Goal: Task Accomplishment & Management: Use online tool/utility

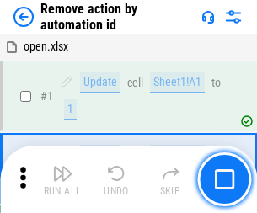
scroll to position [62, 0]
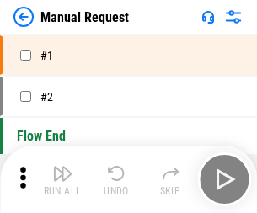
click at [62, 180] on img "button" at bounding box center [62, 174] width 20 height 20
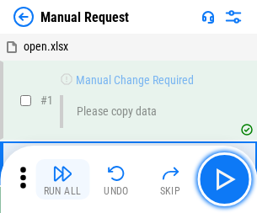
scroll to position [57, 0]
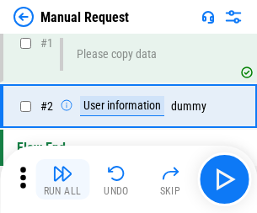
click at [62, 180] on img "button" at bounding box center [62, 174] width 20 height 20
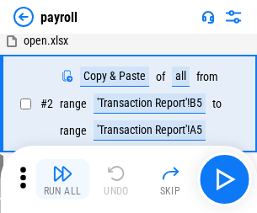
click at [62, 180] on img "button" at bounding box center [62, 174] width 20 height 20
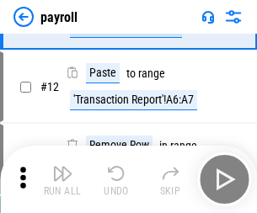
scroll to position [122, 0]
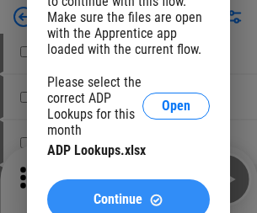
click at [128, 193] on span "Continue" at bounding box center [118, 199] width 49 height 13
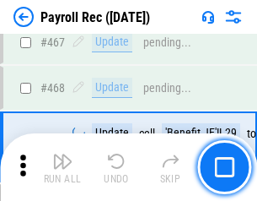
scroll to position [8983, 0]
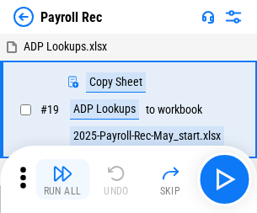
click at [62, 180] on img "button" at bounding box center [62, 174] width 20 height 20
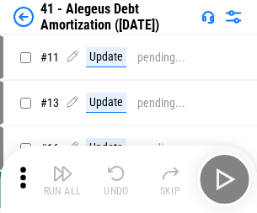
click at [62, 180] on img "button" at bounding box center [62, 174] width 20 height 20
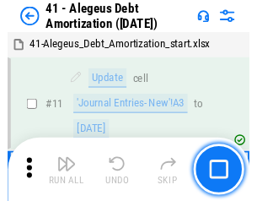
scroll to position [208, 0]
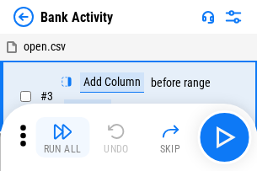
click at [62, 137] on img "button" at bounding box center [62, 131] width 20 height 20
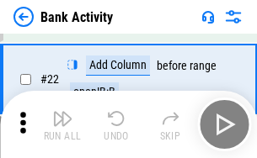
scroll to position [452, 0]
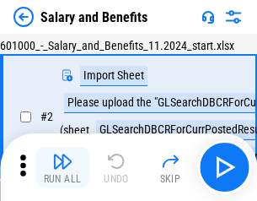
click at [62, 167] on img "button" at bounding box center [62, 161] width 20 height 20
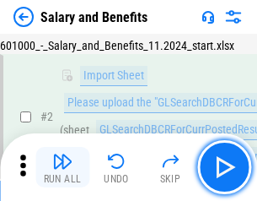
scroll to position [122, 0]
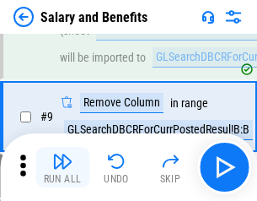
click at [62, 167] on img "button" at bounding box center [62, 161] width 20 height 20
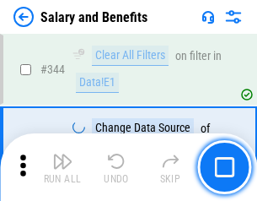
scroll to position [7893, 0]
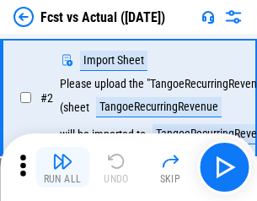
click at [62, 167] on img "button" at bounding box center [62, 161] width 20 height 20
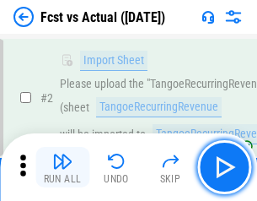
scroll to position [158, 0]
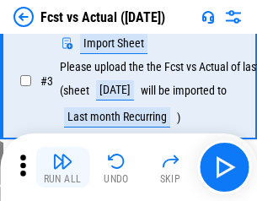
click at [62, 167] on img "button" at bounding box center [62, 161] width 20 height 20
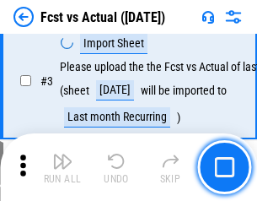
scroll to position [253, 0]
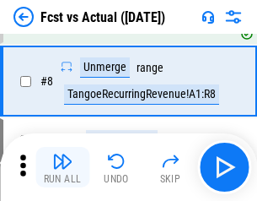
click at [62, 167] on img "button" at bounding box center [62, 161] width 20 height 20
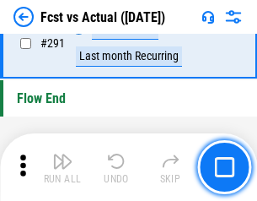
scroll to position [7978, 0]
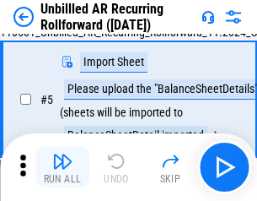
click at [62, 167] on img "button" at bounding box center [62, 161] width 20 height 20
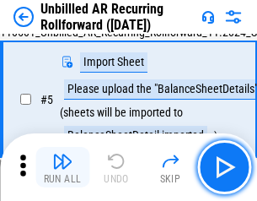
scroll to position [158, 0]
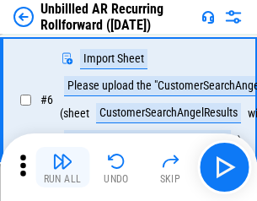
click at [62, 167] on img "button" at bounding box center [62, 161] width 20 height 20
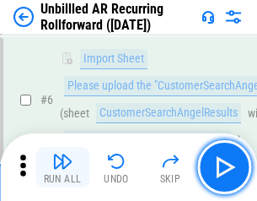
scroll to position [271, 0]
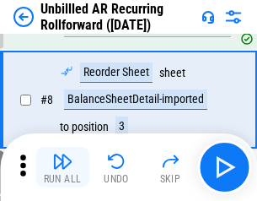
click at [62, 167] on img "button" at bounding box center [62, 161] width 20 height 20
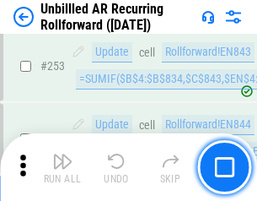
scroll to position [5726, 0]
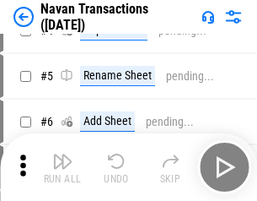
click at [62, 167] on img "button" at bounding box center [62, 161] width 20 height 20
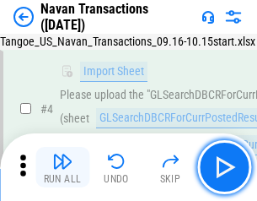
scroll to position [145, 0]
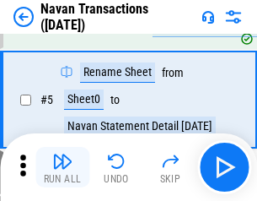
click at [62, 167] on img "button" at bounding box center [62, 161] width 20 height 20
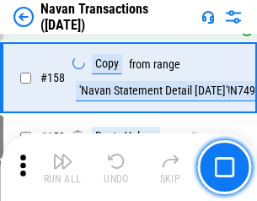
scroll to position [5465, 0]
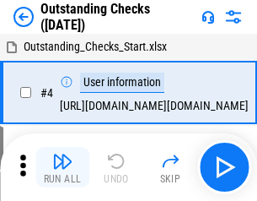
click at [62, 167] on img "button" at bounding box center [62, 161] width 20 height 20
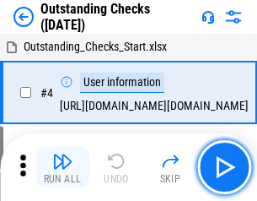
scroll to position [176, 0]
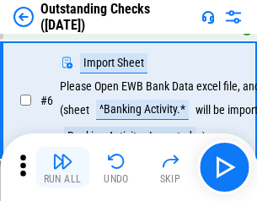
click at [62, 167] on img "button" at bounding box center [62, 161] width 20 height 20
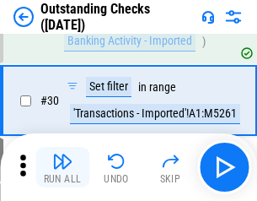
click at [62, 167] on img "button" at bounding box center [62, 161] width 20 height 20
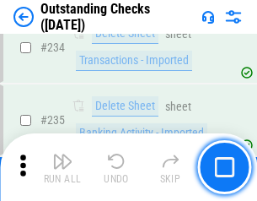
scroll to position [5119, 0]
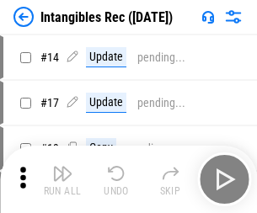
click at [62, 180] on img "button" at bounding box center [62, 174] width 20 height 20
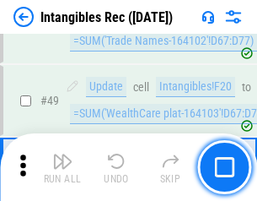
scroll to position [657, 0]
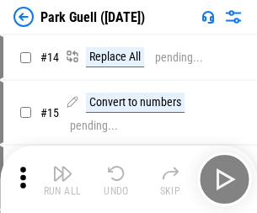
click at [62, 167] on img "button" at bounding box center [62, 174] width 20 height 20
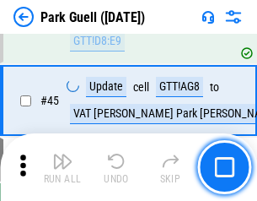
scroll to position [2108, 0]
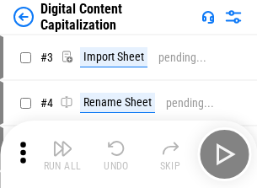
click at [62, 142] on img "button" at bounding box center [62, 148] width 20 height 20
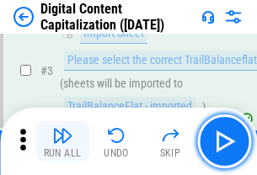
scroll to position [158, 0]
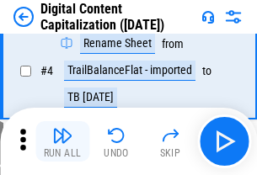
click at [62, 142] on img "button" at bounding box center [62, 136] width 20 height 20
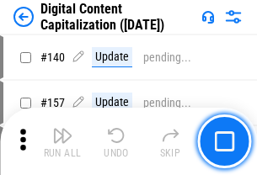
scroll to position [1788, 0]
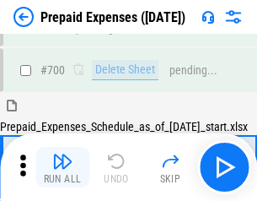
click at [62, 167] on img "button" at bounding box center [62, 161] width 20 height 20
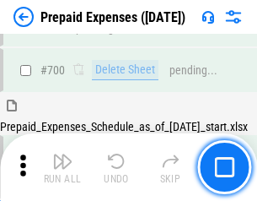
scroll to position [4635, 0]
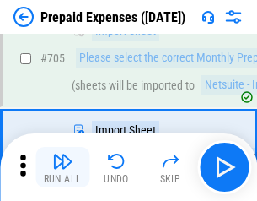
click at [62, 167] on img "button" at bounding box center [62, 161] width 20 height 20
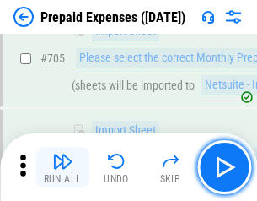
scroll to position [4721, 0]
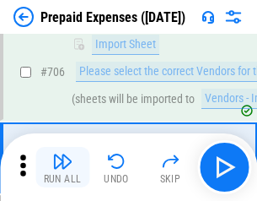
click at [62, 167] on img "button" at bounding box center [62, 161] width 20 height 20
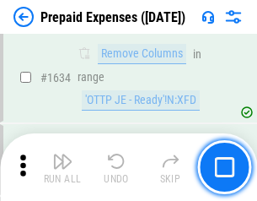
scroll to position [16413, 0]
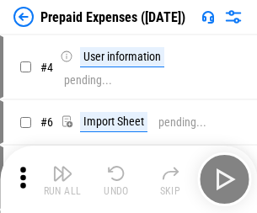
click at [62, 180] on img "button" at bounding box center [62, 174] width 20 height 20
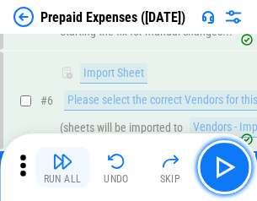
scroll to position [160, 0]
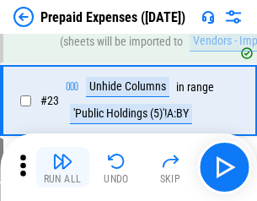
click at [62, 167] on img "button" at bounding box center [62, 161] width 20 height 20
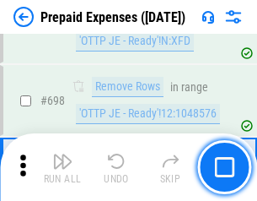
scroll to position [5870, 0]
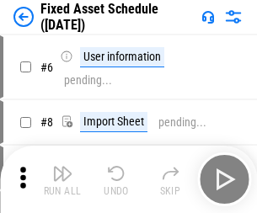
click at [62, 180] on img "button" at bounding box center [62, 174] width 20 height 20
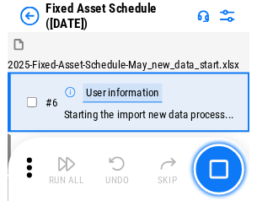
scroll to position [177, 0]
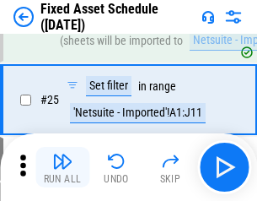
click at [62, 167] on img "button" at bounding box center [62, 161] width 20 height 20
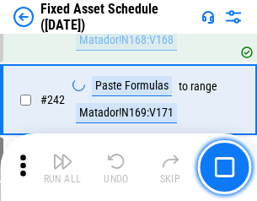
scroll to position [5222, 0]
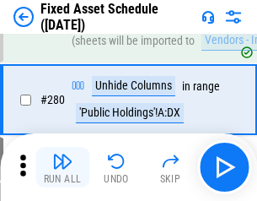
click at [62, 167] on img "button" at bounding box center [62, 161] width 20 height 20
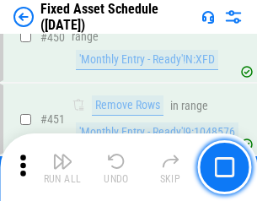
scroll to position [7535, 0]
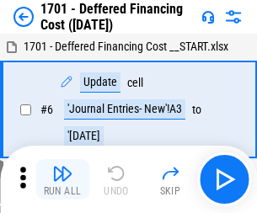
click at [62, 180] on img "button" at bounding box center [62, 174] width 20 height 20
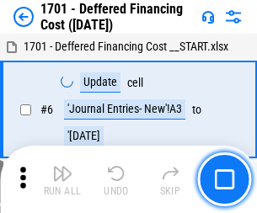
scroll to position [202, 0]
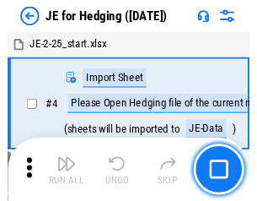
scroll to position [95, 0]
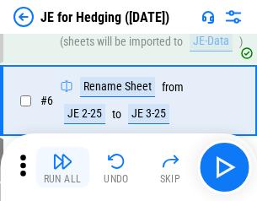
click at [62, 167] on img "button" at bounding box center [62, 161] width 20 height 20
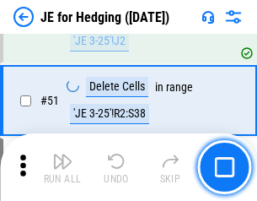
scroll to position [1092, 0]
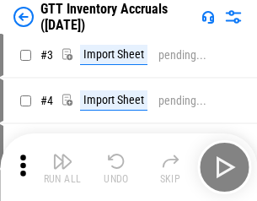
click at [62, 167] on img "button" at bounding box center [62, 161] width 20 height 20
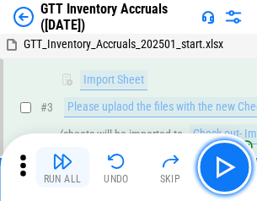
scroll to position [109, 0]
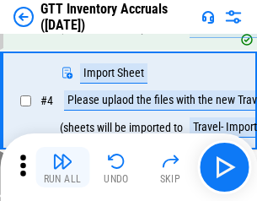
click at [62, 167] on img "button" at bounding box center [62, 161] width 20 height 20
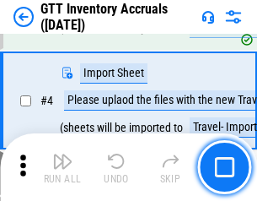
scroll to position [195, 0]
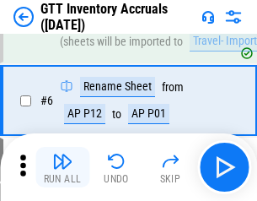
click at [62, 167] on img "button" at bounding box center [62, 161] width 20 height 20
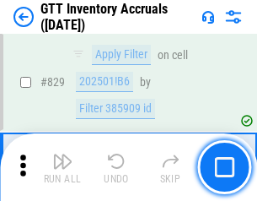
scroll to position [12795, 0]
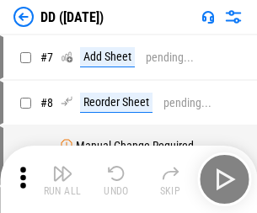
click at [62, 180] on img "button" at bounding box center [62, 174] width 20 height 20
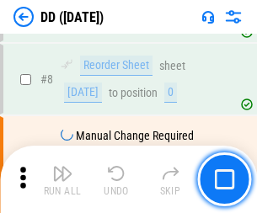
scroll to position [163, 0]
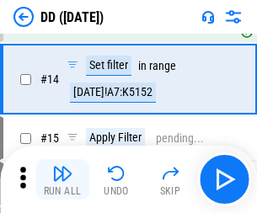
click at [62, 180] on img "button" at bounding box center [62, 174] width 20 height 20
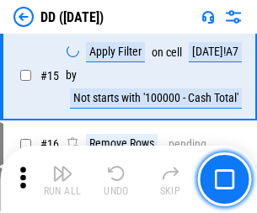
scroll to position [433, 0]
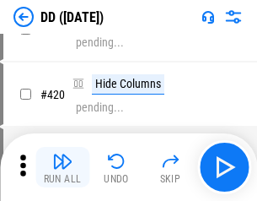
click at [62, 167] on img "button" at bounding box center [62, 161] width 20 height 20
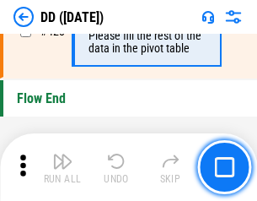
scroll to position [8068, 0]
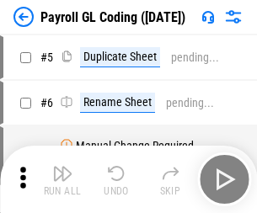
click at [62, 180] on img "button" at bounding box center [62, 174] width 20 height 20
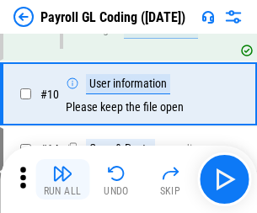
click at [62, 180] on img "button" at bounding box center [62, 174] width 20 height 20
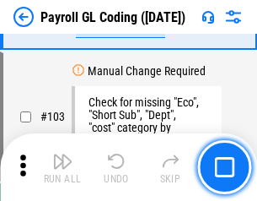
scroll to position [3955, 0]
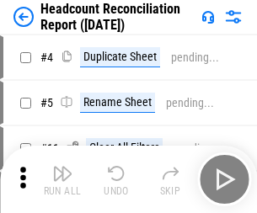
click at [62, 180] on img "button" at bounding box center [62, 174] width 20 height 20
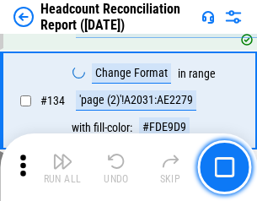
scroll to position [2026, 0]
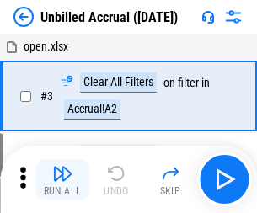
click at [62, 180] on img "button" at bounding box center [62, 174] width 20 height 20
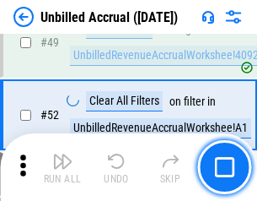
scroll to position [1529, 0]
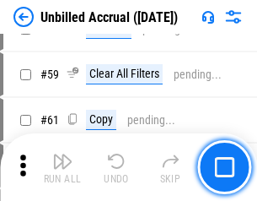
click at [62, 167] on img "button" at bounding box center [62, 161] width 20 height 20
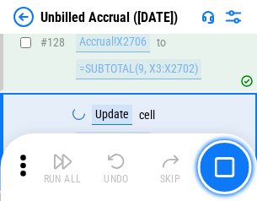
scroll to position [5021, 0]
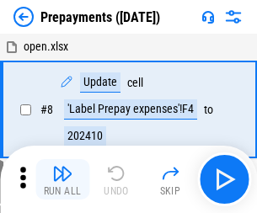
click at [62, 180] on img "button" at bounding box center [62, 174] width 20 height 20
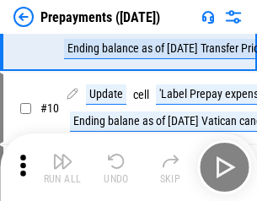
scroll to position [105, 0]
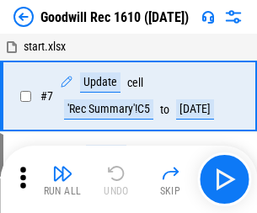
scroll to position [288, 0]
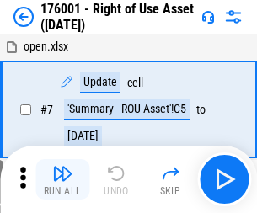
click at [62, 180] on img "button" at bounding box center [62, 174] width 20 height 20
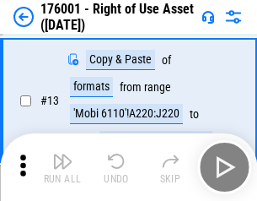
scroll to position [109, 0]
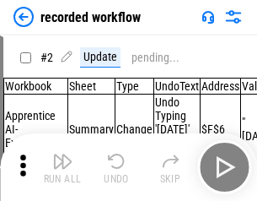
click at [62, 167] on img "button" at bounding box center [62, 161] width 20 height 20
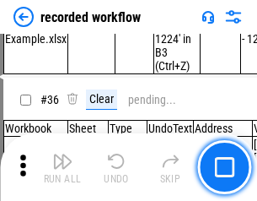
scroll to position [5269, 0]
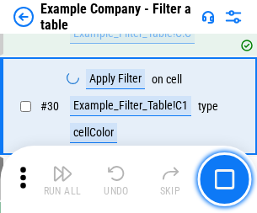
scroll to position [1542, 0]
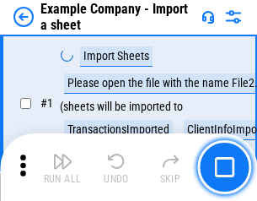
scroll to position [142, 0]
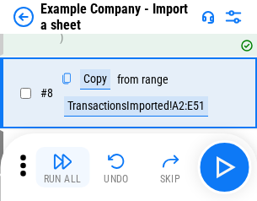
click at [62, 167] on img "button" at bounding box center [62, 161] width 20 height 20
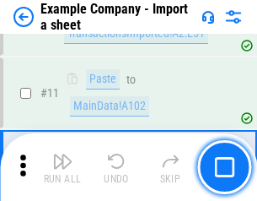
scroll to position [373, 0]
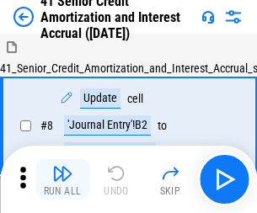
click at [62, 167] on img "button" at bounding box center [62, 174] width 20 height 20
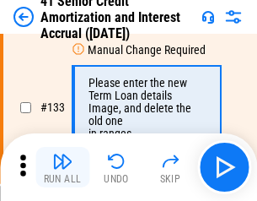
click at [62, 167] on img "button" at bounding box center [62, 161] width 20 height 20
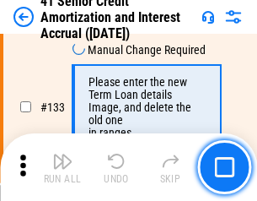
scroll to position [1762, 0]
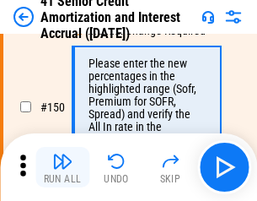
click at [62, 167] on img "button" at bounding box center [62, 161] width 20 height 20
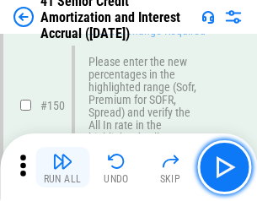
scroll to position [1939, 0]
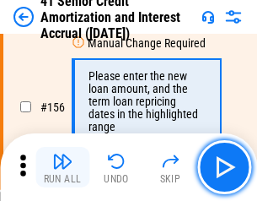
click at [62, 167] on img "button" at bounding box center [62, 161] width 20 height 20
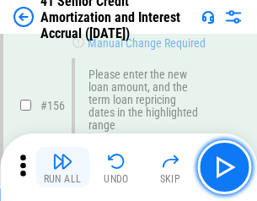
scroll to position [2055, 0]
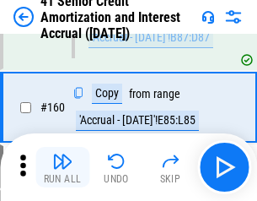
click at [62, 167] on img "button" at bounding box center [62, 161] width 20 height 20
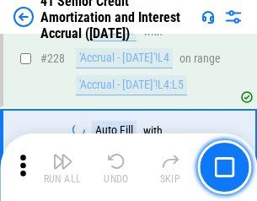
scroll to position [3775, 0]
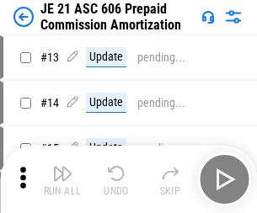
click at [62, 167] on img "button" at bounding box center [62, 174] width 20 height 20
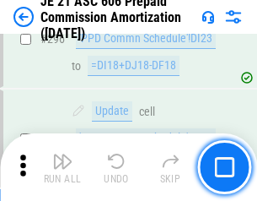
scroll to position [3102, 0]
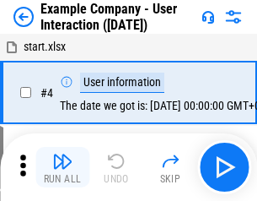
click at [62, 167] on img "button" at bounding box center [62, 161] width 20 height 20
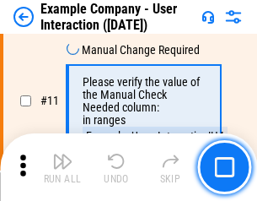
scroll to position [365, 0]
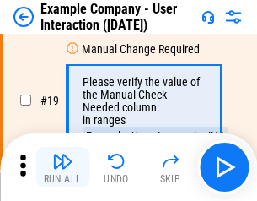
click at [62, 167] on img "button" at bounding box center [62, 161] width 20 height 20
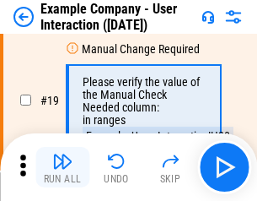
click at [62, 167] on img "button" at bounding box center [62, 161] width 20 height 20
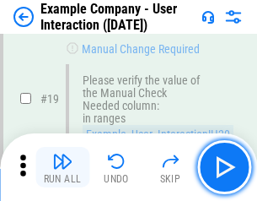
scroll to position [465, 0]
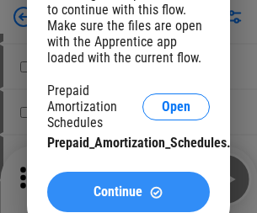
click at [128, 192] on span "Continue" at bounding box center [118, 191] width 49 height 13
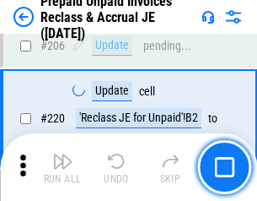
scroll to position [2185, 0]
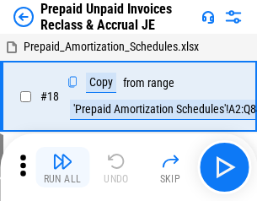
click at [62, 167] on img "button" at bounding box center [62, 161] width 20 height 20
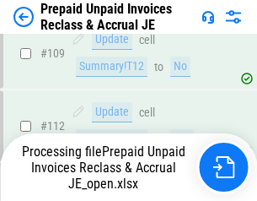
scroll to position [1376, 0]
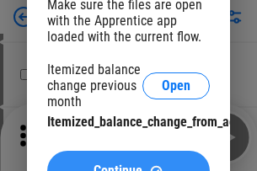
click at [128, 164] on span "Continue" at bounding box center [118, 170] width 49 height 13
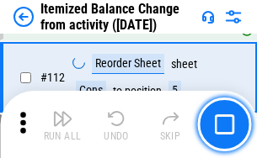
scroll to position [2819, 0]
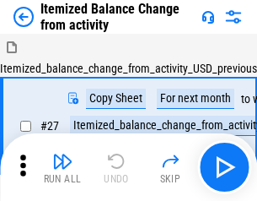
scroll to position [26, 0]
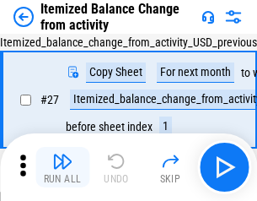
click at [62, 167] on img "button" at bounding box center [62, 161] width 20 height 20
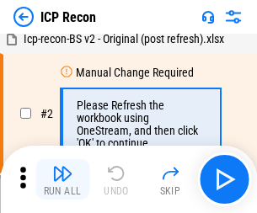
click at [62, 180] on img "button" at bounding box center [62, 174] width 20 height 20
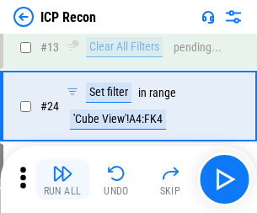
click at [62, 180] on img "button" at bounding box center [62, 174] width 20 height 20
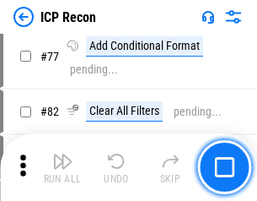
scroll to position [1515, 0]
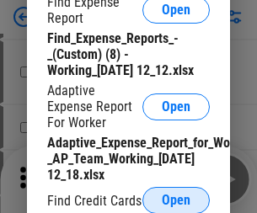
click at [176, 200] on span "Open" at bounding box center [176, 200] width 29 height 13
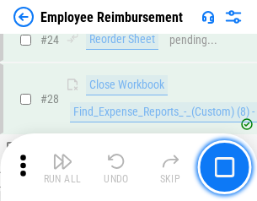
scroll to position [788, 0]
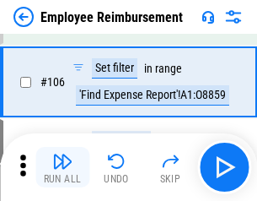
click at [62, 167] on img "button" at bounding box center [62, 161] width 20 height 20
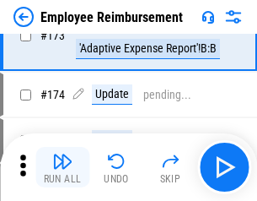
click at [62, 167] on img "button" at bounding box center [62, 161] width 20 height 20
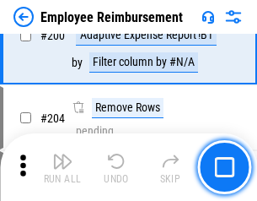
scroll to position [4265, 0]
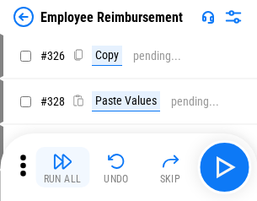
click at [62, 167] on img "button" at bounding box center [62, 161] width 20 height 20
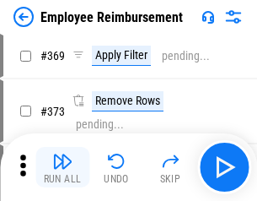
click at [62, 167] on img "button" at bounding box center [62, 161] width 20 height 20
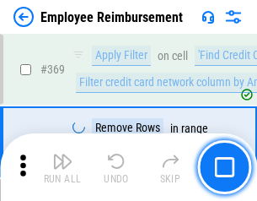
scroll to position [8980, 0]
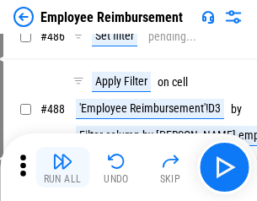
click at [62, 167] on img "button" at bounding box center [62, 161] width 20 height 20
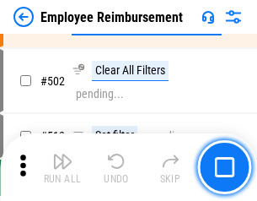
scroll to position [10818, 0]
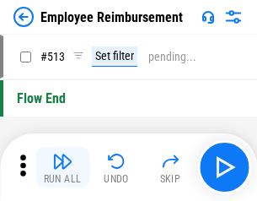
click at [62, 167] on img "button" at bounding box center [62, 161] width 20 height 20
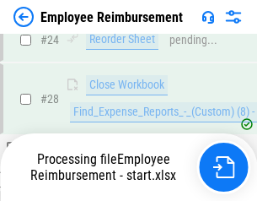
scroll to position [788, 0]
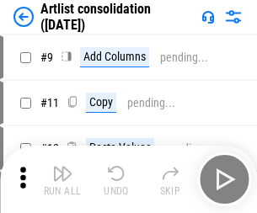
click at [62, 180] on img "button" at bounding box center [62, 174] width 20 height 20
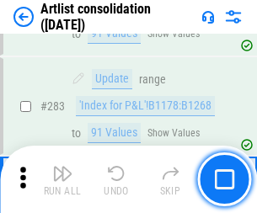
scroll to position [6971, 0]
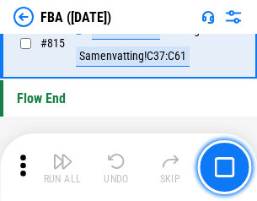
scroll to position [15090, 0]
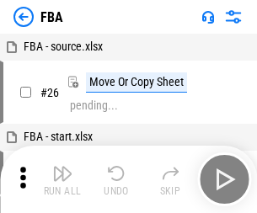
scroll to position [17, 0]
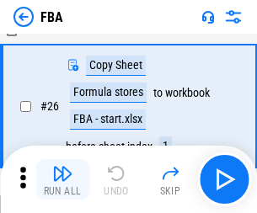
click at [62, 180] on img "button" at bounding box center [62, 174] width 20 height 20
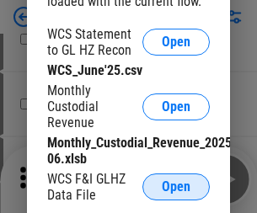
click at [176, 187] on span "Open" at bounding box center [176, 186] width 29 height 13
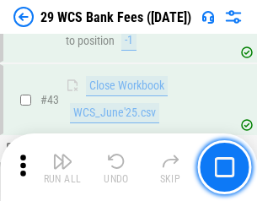
scroll to position [689, 0]
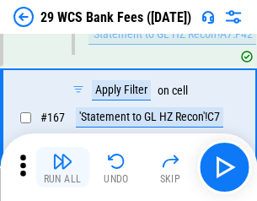
click at [62, 167] on img "button" at bounding box center [62, 161] width 20 height 20
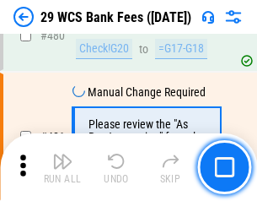
scroll to position [8692, 0]
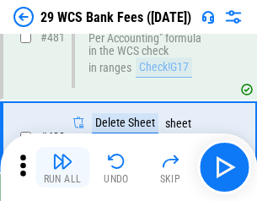
click at [62, 167] on img "button" at bounding box center [62, 161] width 20 height 20
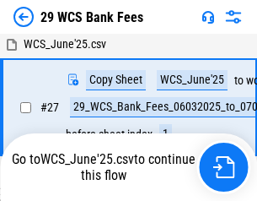
scroll to position [336, 0]
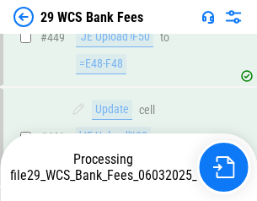
scroll to position [8388, 0]
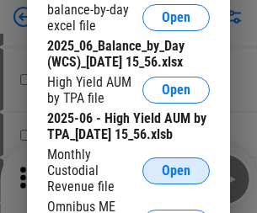
click at [176, 178] on span "Open" at bounding box center [176, 170] width 29 height 13
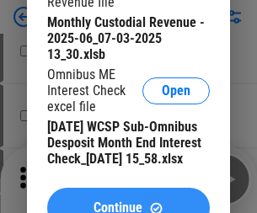
click at [128, 201] on span "Continue" at bounding box center [118, 207] width 49 height 13
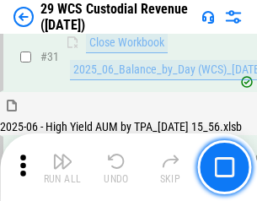
scroll to position [866, 0]
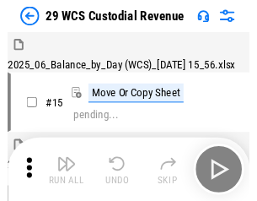
scroll to position [40, 0]
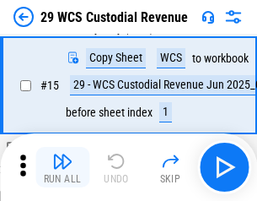
click at [62, 167] on img "button" at bounding box center [62, 161] width 20 height 20
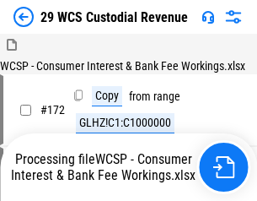
scroll to position [1372, 0]
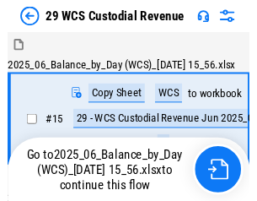
scroll to position [31, 0]
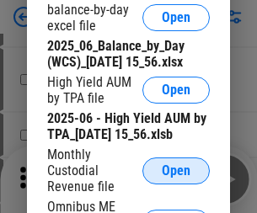
click at [176, 178] on span "Open" at bounding box center [176, 170] width 29 height 13
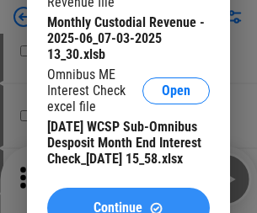
click at [128, 201] on span "Continue" at bounding box center [118, 207] width 49 height 13
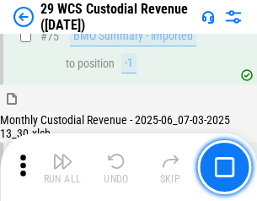
scroll to position [1761, 0]
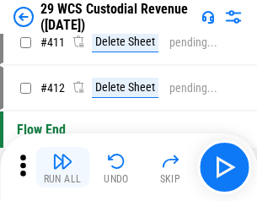
click at [62, 167] on img "button" at bounding box center [62, 161] width 20 height 20
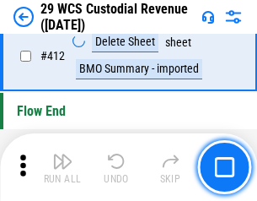
scroll to position [8050, 0]
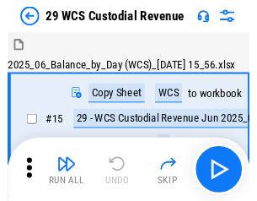
scroll to position [40, 0]
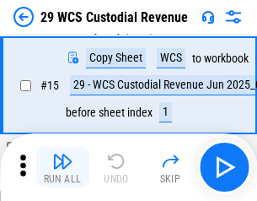
click at [62, 167] on img "button" at bounding box center [62, 161] width 20 height 20
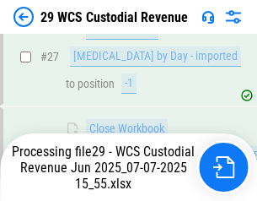
scroll to position [780, 0]
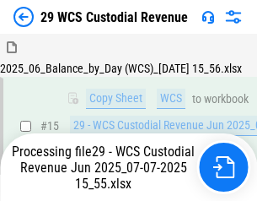
scroll to position [382, 0]
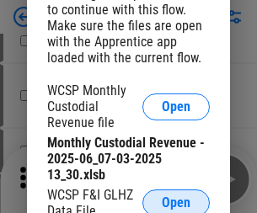
click at [176, 200] on span "Open" at bounding box center [176, 202] width 29 height 13
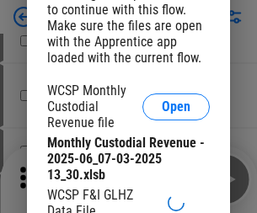
scroll to position [131, 0]
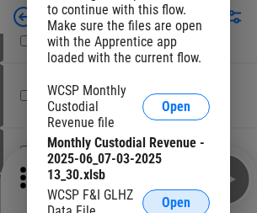
click at [176, 200] on span "Open" at bounding box center [176, 202] width 29 height 13
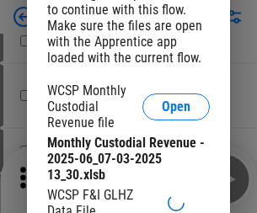
scroll to position [131, 0]
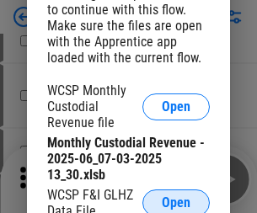
click at [176, 200] on span "Open" at bounding box center [176, 202] width 29 height 13
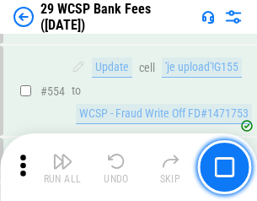
scroll to position [7621, 0]
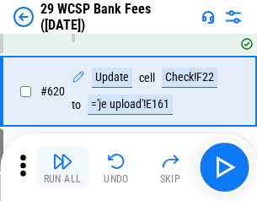
click at [62, 167] on img "button" at bounding box center [62, 161] width 20 height 20
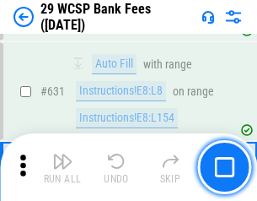
scroll to position [9716, 0]
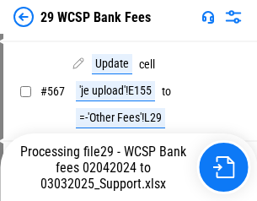
scroll to position [7316, 0]
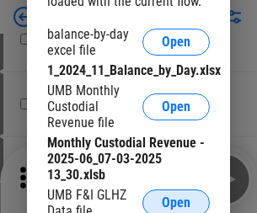
click at [176, 200] on span "Open" at bounding box center [176, 202] width 29 height 13
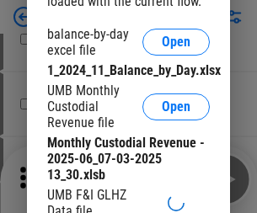
scroll to position [187, 0]
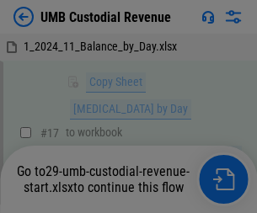
scroll to position [637, 0]
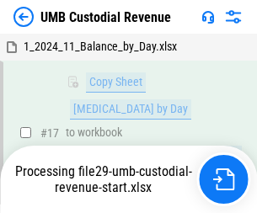
scroll to position [637, 0]
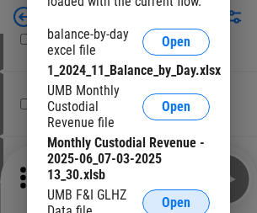
click at [176, 200] on span "Open" at bounding box center [176, 202] width 29 height 13
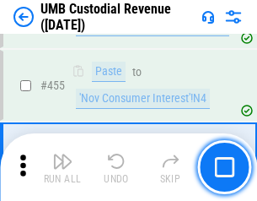
scroll to position [7193, 0]
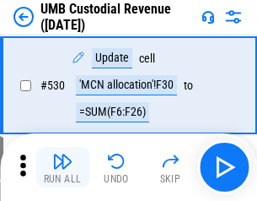
click at [62, 167] on img "button" at bounding box center [62, 161] width 20 height 20
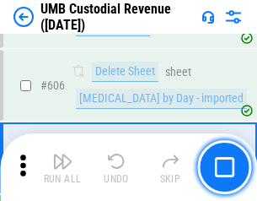
scroll to position [9730, 0]
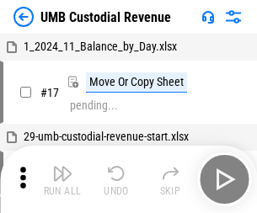
scroll to position [13, 0]
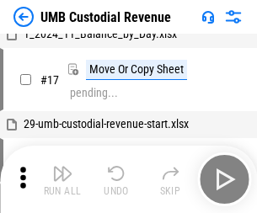
click at [62, 180] on img "button" at bounding box center [62, 174] width 20 height 20
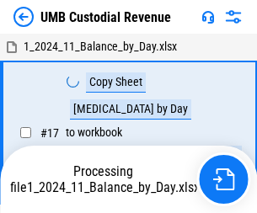
scroll to position [13, 0]
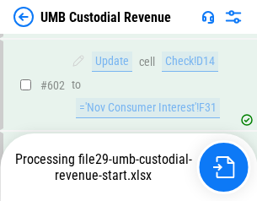
scroll to position [9619, 0]
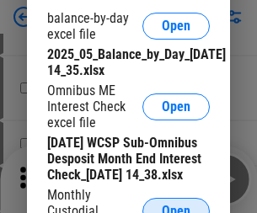
click at [176, 205] on span "Open" at bounding box center [176, 211] width 29 height 13
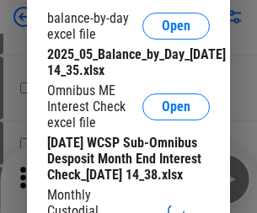
scroll to position [320, 0]
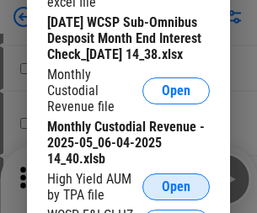
click at [176, 194] on span "Open" at bounding box center [176, 186] width 29 height 13
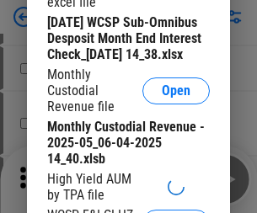
scroll to position [324, 0]
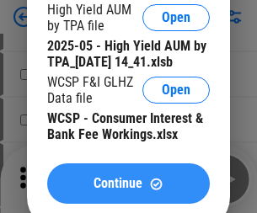
click at [128, 190] on span "Continue" at bounding box center [118, 183] width 49 height 13
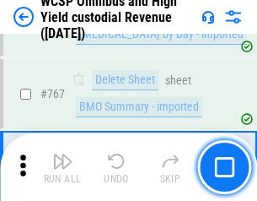
scroll to position [13736, 0]
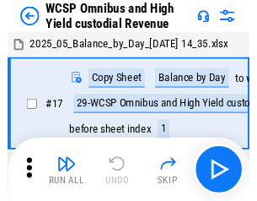
scroll to position [9, 0]
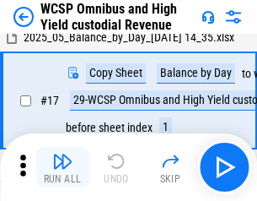
click at [62, 167] on img "button" at bounding box center [62, 161] width 20 height 20
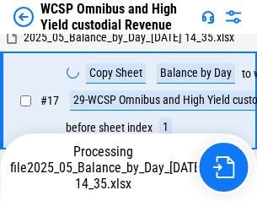
scroll to position [351, 0]
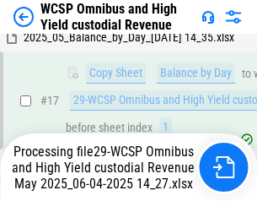
scroll to position [351, 0]
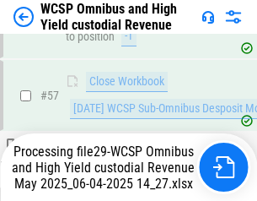
scroll to position [1730, 0]
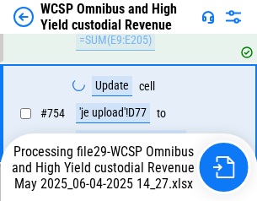
scroll to position [13697, 0]
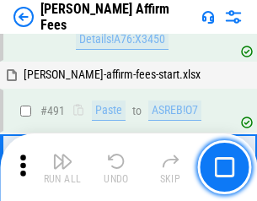
scroll to position [4584, 0]
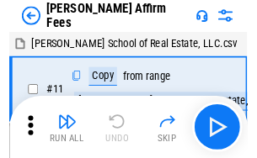
scroll to position [17, 0]
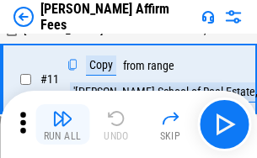
click at [62, 125] on img "button" at bounding box center [62, 119] width 20 height 20
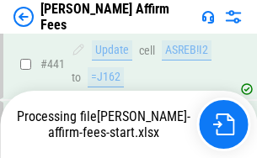
scroll to position [4421, 0]
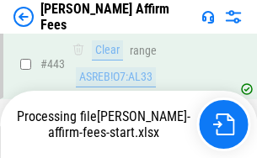
scroll to position [4421, 0]
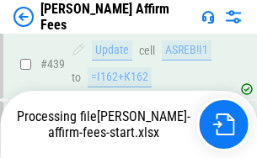
scroll to position [4421, 0]
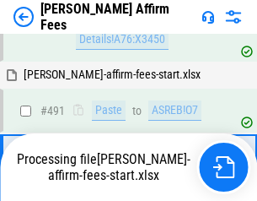
scroll to position [4498, 0]
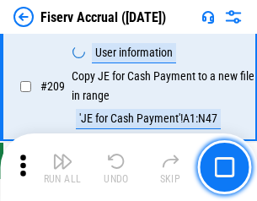
scroll to position [5235, 0]
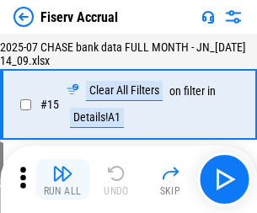
click at [62, 180] on img "button" at bounding box center [62, 174] width 20 height 20
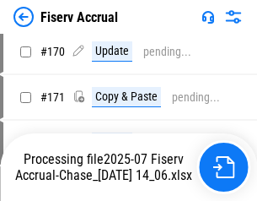
scroll to position [4544, 0]
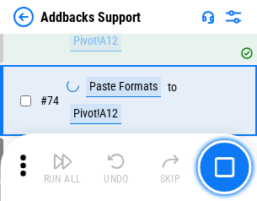
scroll to position [1227, 0]
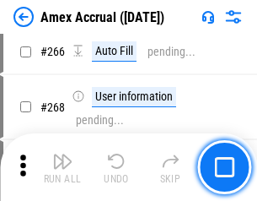
scroll to position [4728, 0]
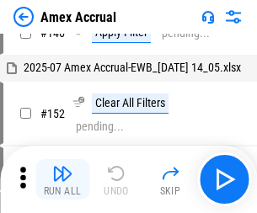
click at [62, 180] on img "button" at bounding box center [62, 174] width 20 height 20
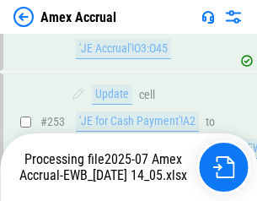
scroll to position [4917, 0]
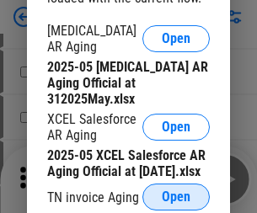
click at [176, 192] on span "Open" at bounding box center [176, 196] width 29 height 13
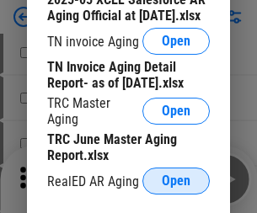
click at [176, 176] on span "Open" at bounding box center [176, 180] width 29 height 13
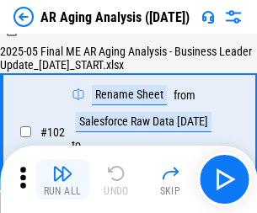
click at [62, 180] on img "button" at bounding box center [62, 174] width 20 height 20
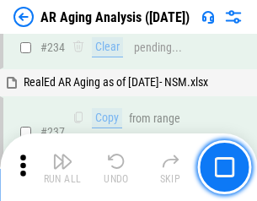
scroll to position [2613, 0]
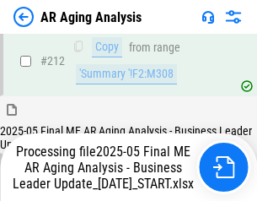
scroll to position [2594, 0]
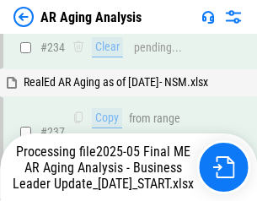
scroll to position [2664, 0]
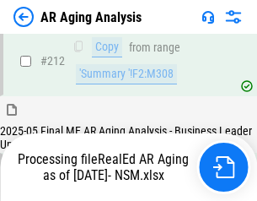
scroll to position [2521, 0]
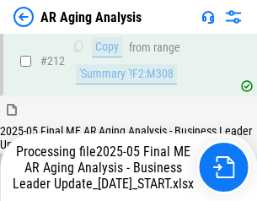
scroll to position [2535, 0]
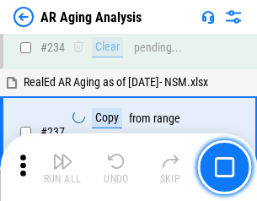
scroll to position [2594, 0]
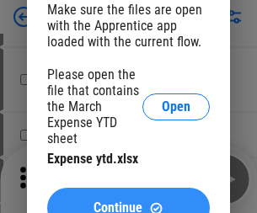
click at [128, 201] on span "Continue" at bounding box center [118, 207] width 49 height 13
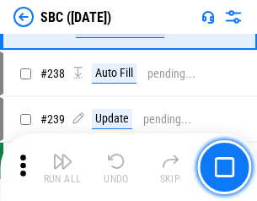
scroll to position [3188, 0]
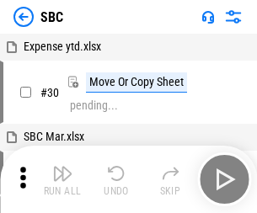
scroll to position [17, 0]
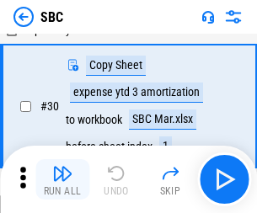
click at [62, 180] on img "button" at bounding box center [62, 174] width 20 height 20
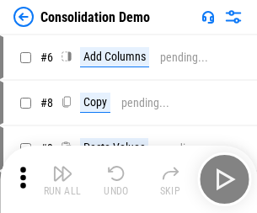
click at [62, 180] on img "button" at bounding box center [62, 174] width 20 height 20
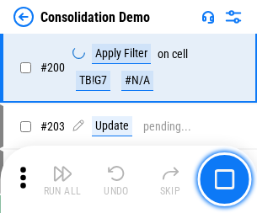
scroll to position [5286, 0]
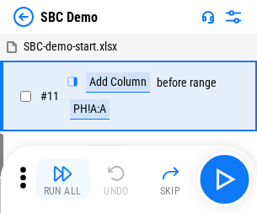
click at [62, 180] on img "button" at bounding box center [62, 174] width 20 height 20
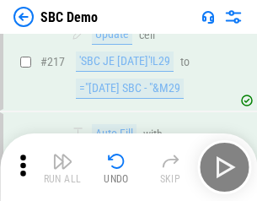
scroll to position [4161, 0]
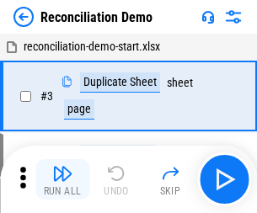
click at [62, 180] on img "button" at bounding box center [62, 174] width 20 height 20
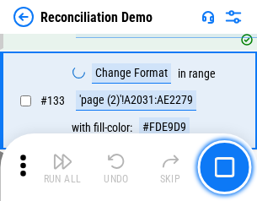
scroll to position [2002, 0]
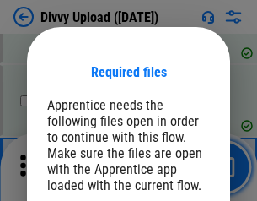
scroll to position [1427, 0]
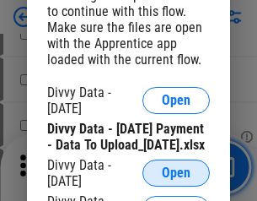
click at [176, 180] on span "Open" at bounding box center [176, 172] width 29 height 13
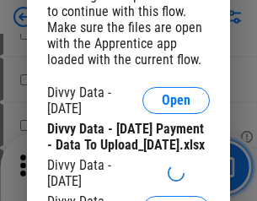
scroll to position [1554, 0]
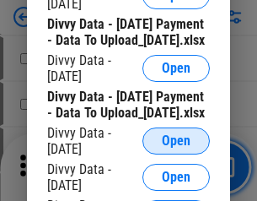
click at [176, 148] on span "Open" at bounding box center [176, 140] width 29 height 13
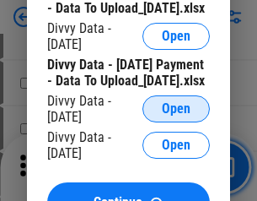
click at [176, 115] on span "Open" at bounding box center [176, 108] width 29 height 13
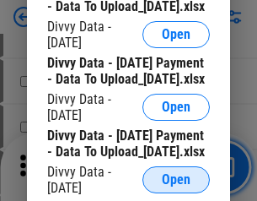
click at [176, 173] on span "Open" at bounding box center [176, 179] width 29 height 13
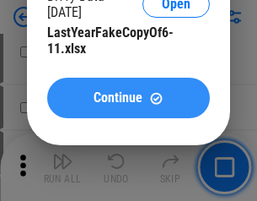
click at [128, 105] on span "Continue" at bounding box center [118, 97] width 49 height 13
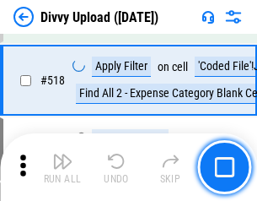
scroll to position [10576, 0]
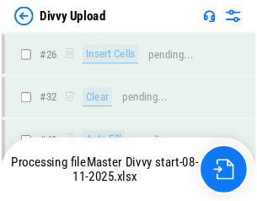
scroll to position [1427, 0]
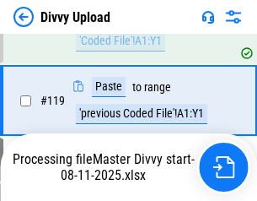
scroll to position [1568, 0]
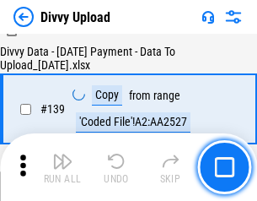
scroll to position [2409, 0]
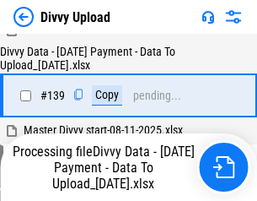
scroll to position [2422, 0]
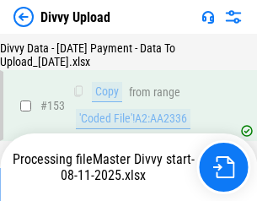
scroll to position [3152, 0]
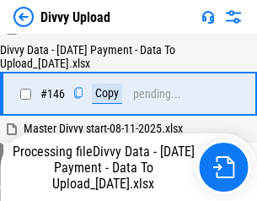
scroll to position [2794, 0]
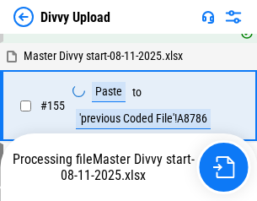
scroll to position [3426, 0]
